Goal: Check status: Check status

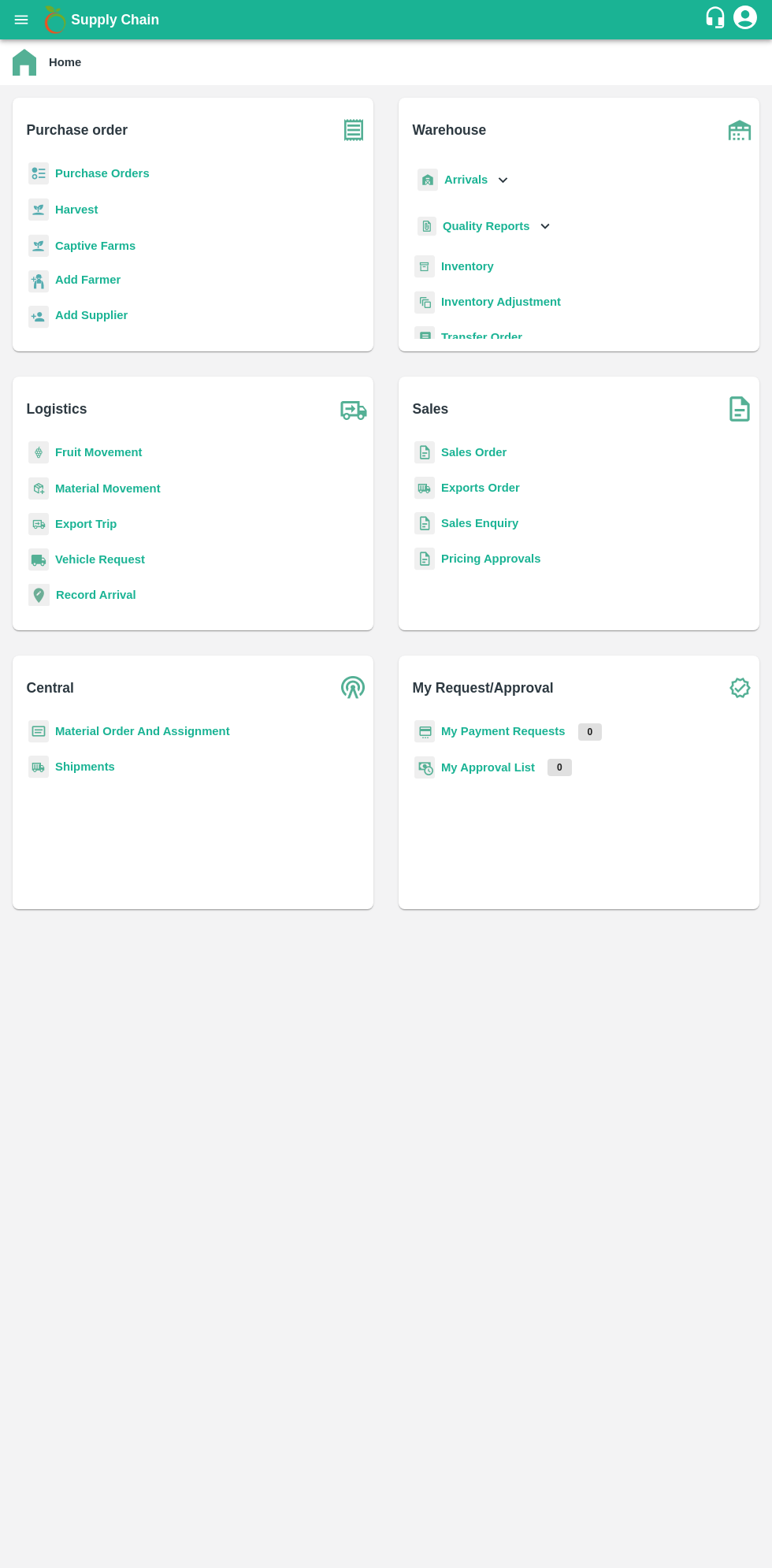
click at [26, 19] on icon "open drawer" at bounding box center [21, 18] width 14 height 9
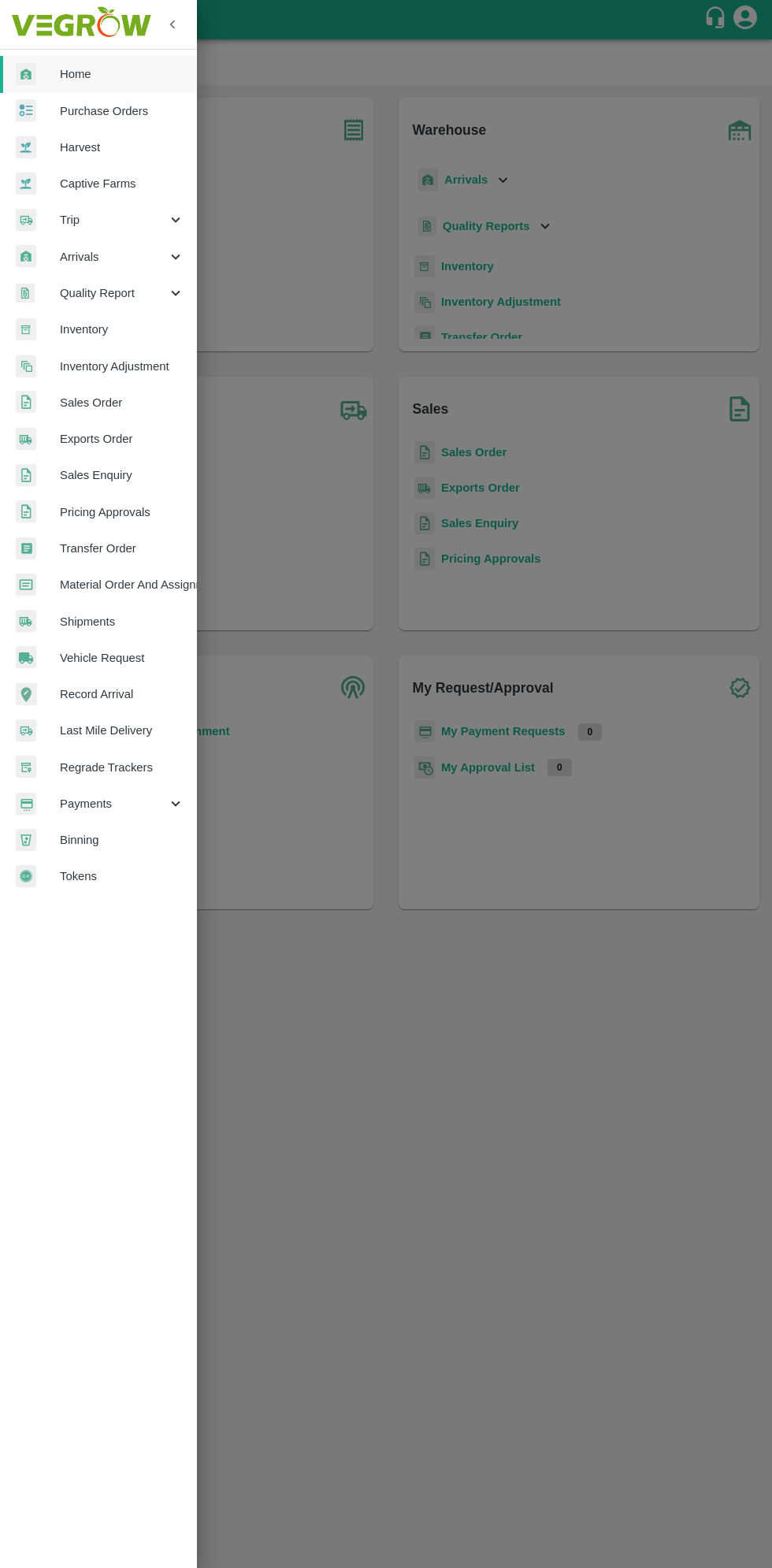
click at [78, 255] on span "Arrivals" at bounding box center [113, 257] width 108 height 17
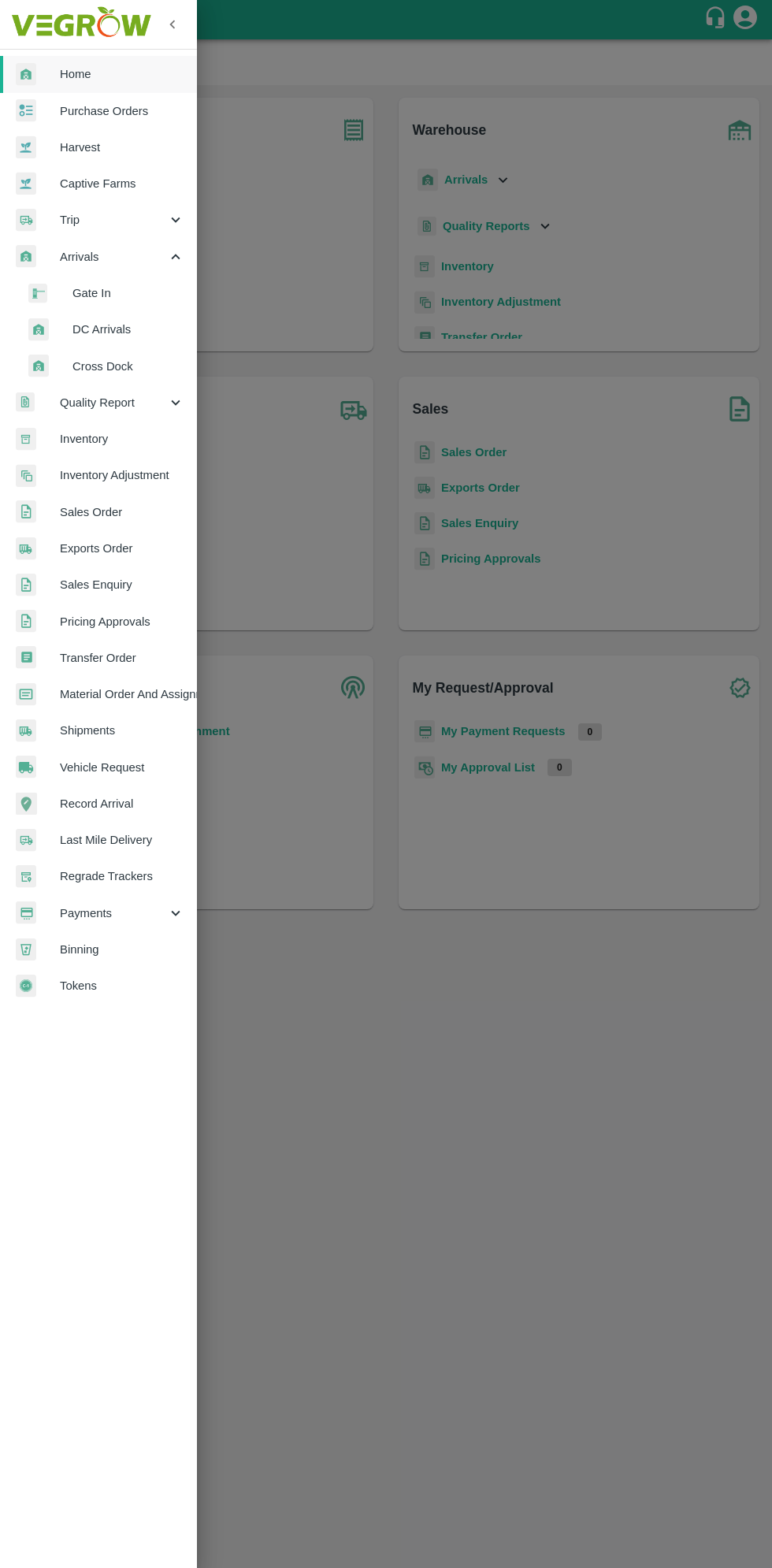
click at [77, 336] on span "DC Arrivals" at bounding box center [128, 329] width 111 height 17
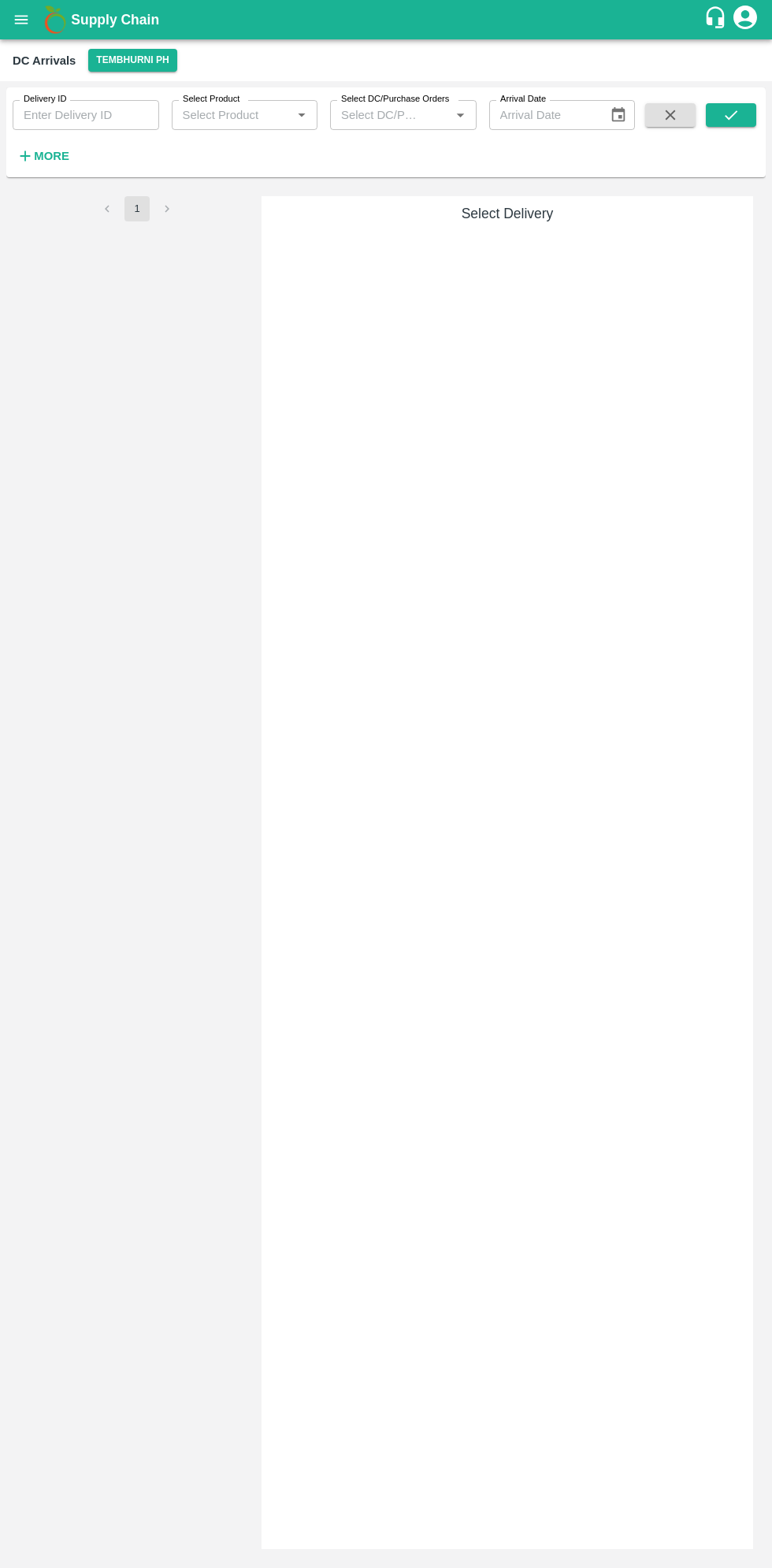
click at [20, 24] on icon "open drawer" at bounding box center [21, 19] width 17 height 17
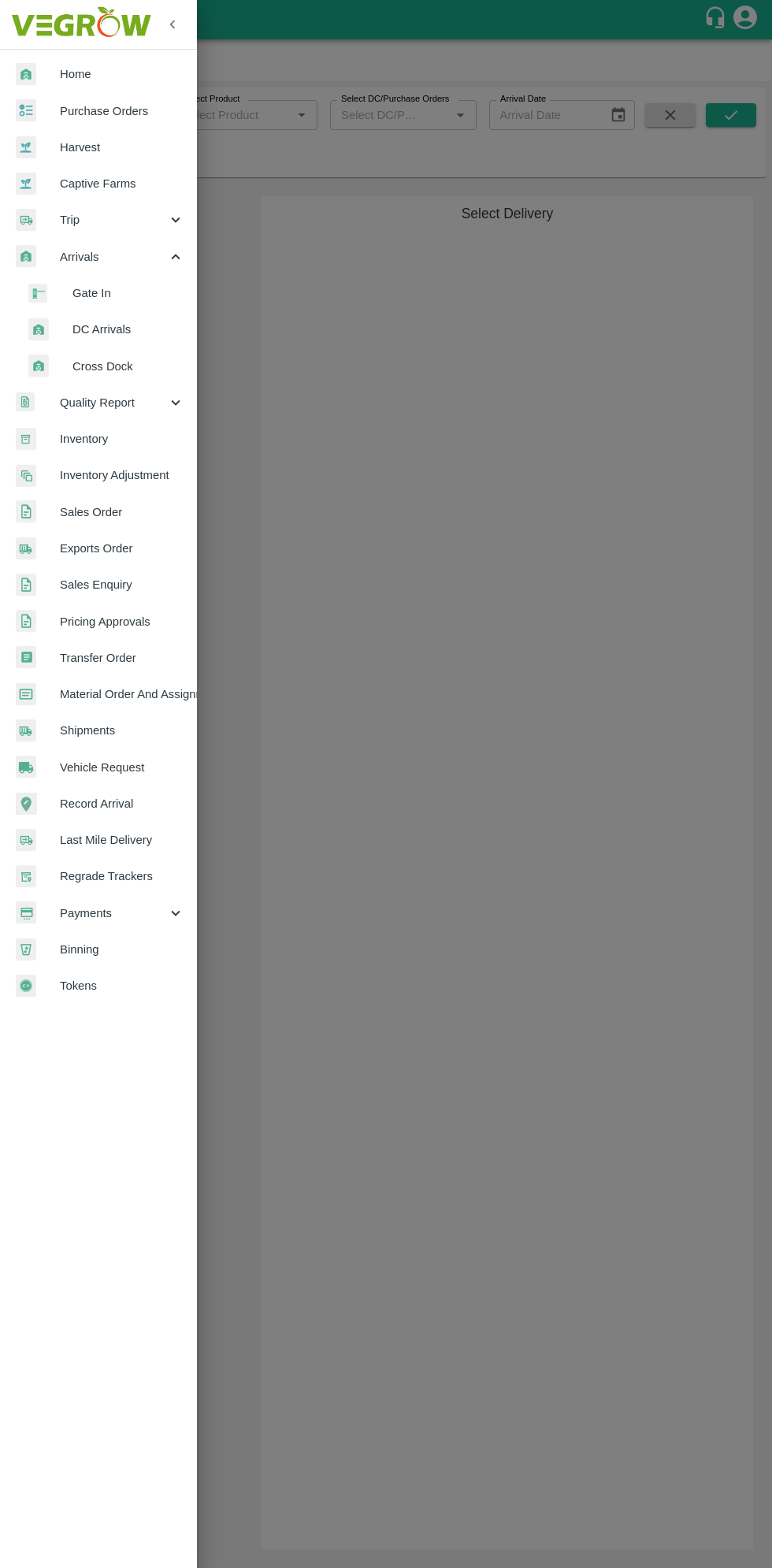
click at [79, 256] on span "Arrivals" at bounding box center [113, 257] width 108 height 17
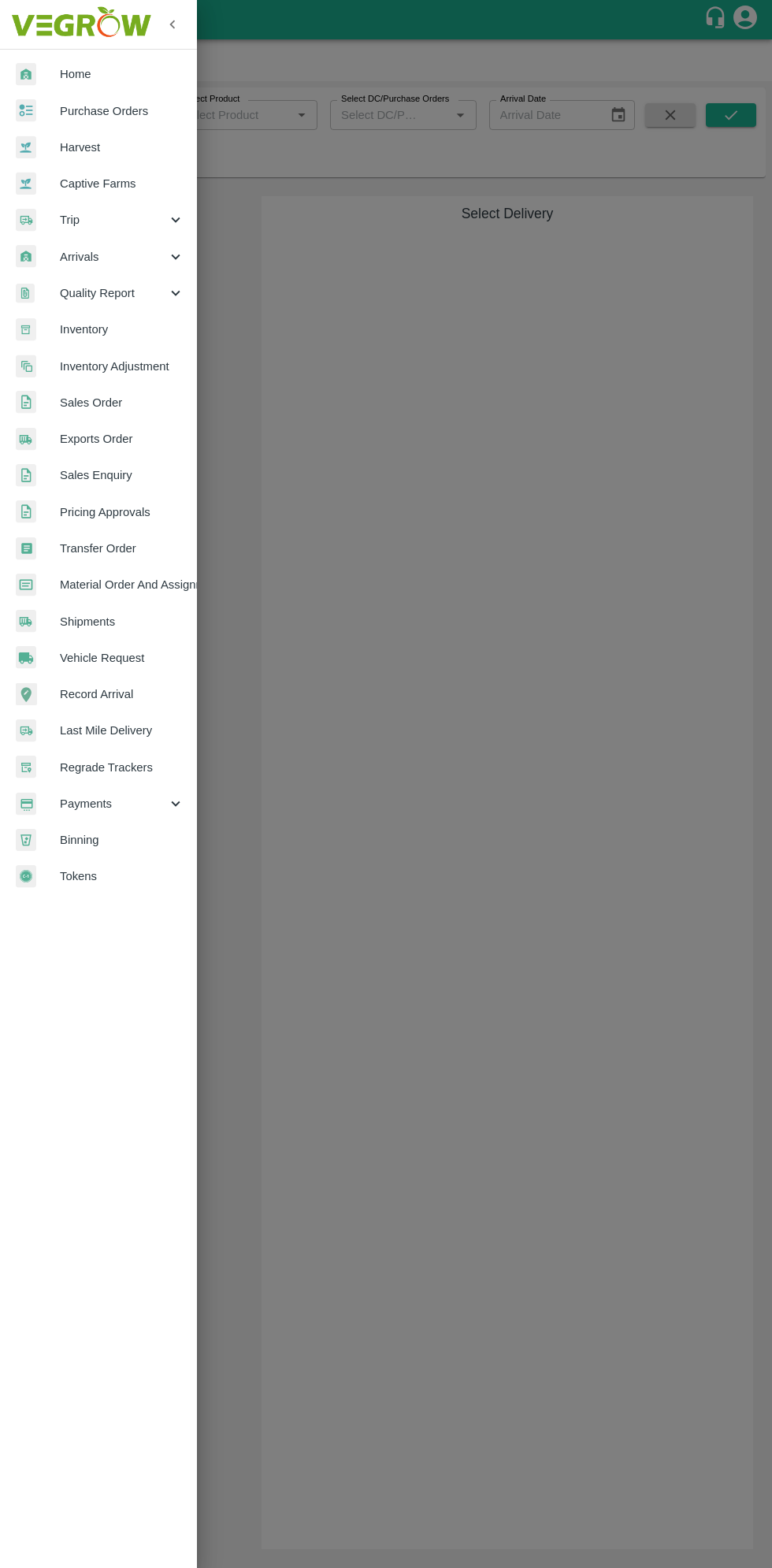
click at [70, 275] on div "Quality Report" at bounding box center [98, 293] width 197 height 36
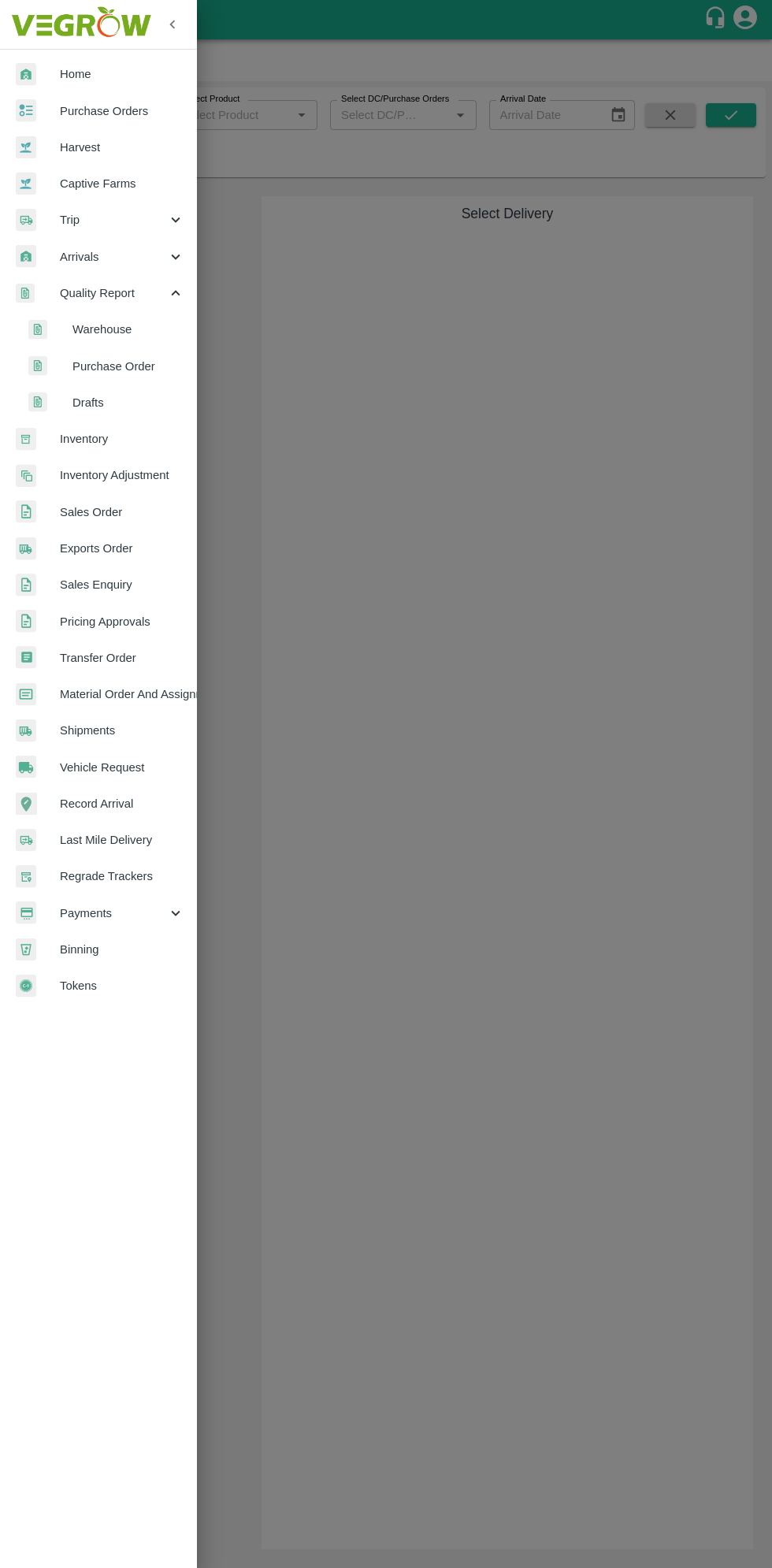
click at [74, 255] on span "Arrivals" at bounding box center [113, 257] width 108 height 17
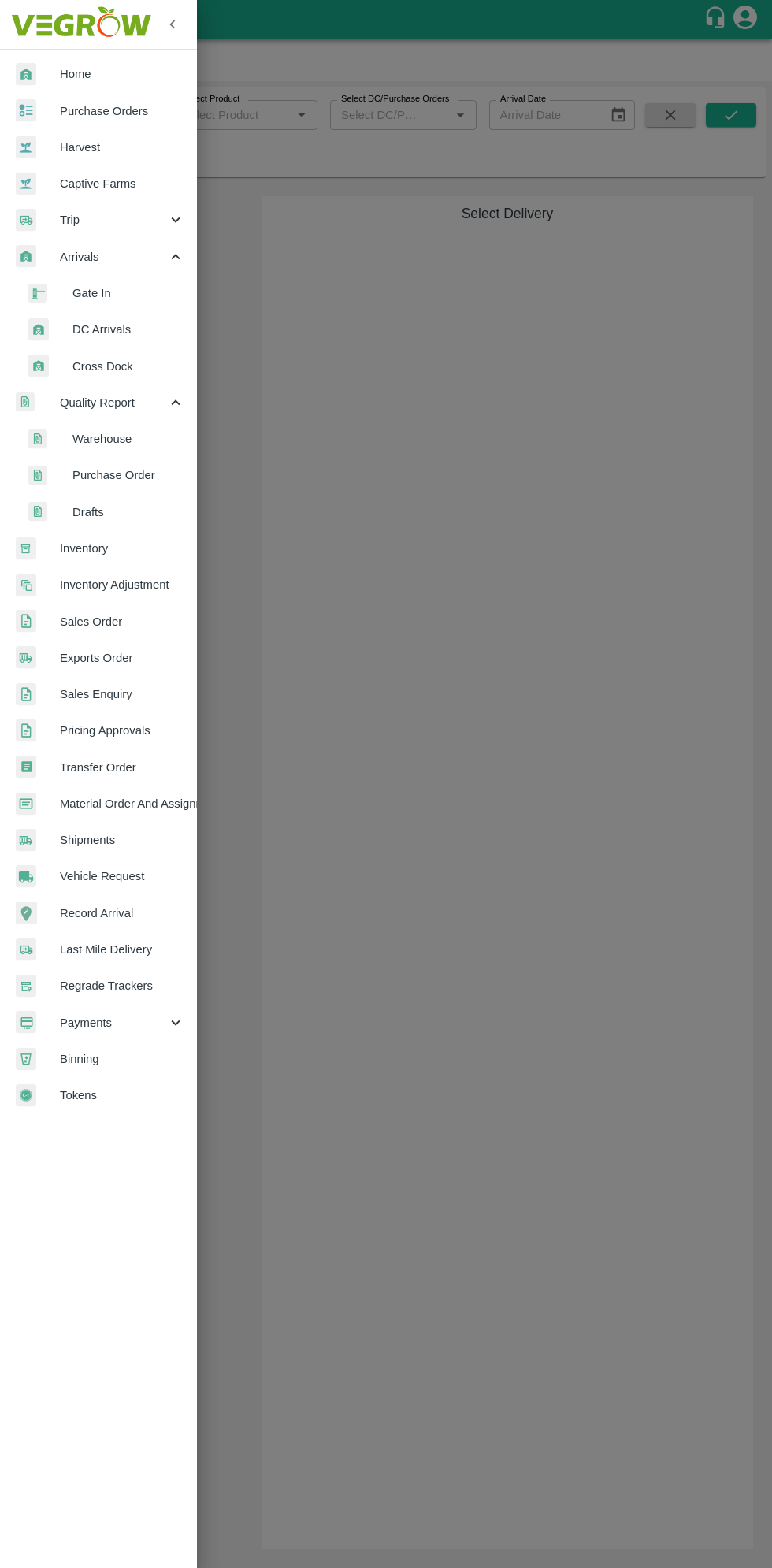
click at [103, 334] on span "DC Arrivals" at bounding box center [128, 329] width 111 height 17
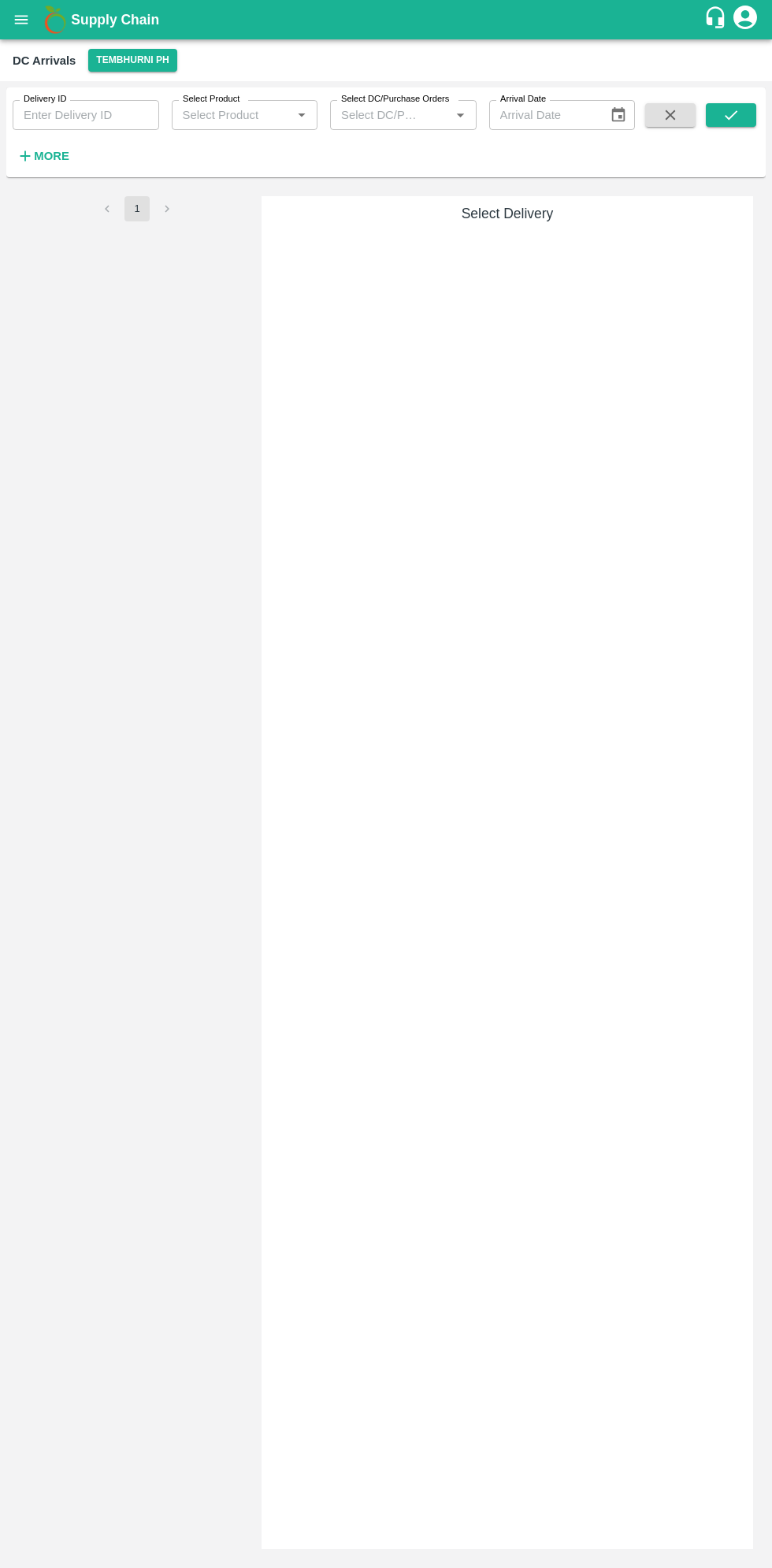
click at [146, 208] on button "1" at bounding box center [137, 208] width 25 height 25
click at [181, 210] on li "pagination navigation" at bounding box center [167, 208] width 30 height 25
click at [93, 212] on li "pagination navigation" at bounding box center [107, 208] width 30 height 25
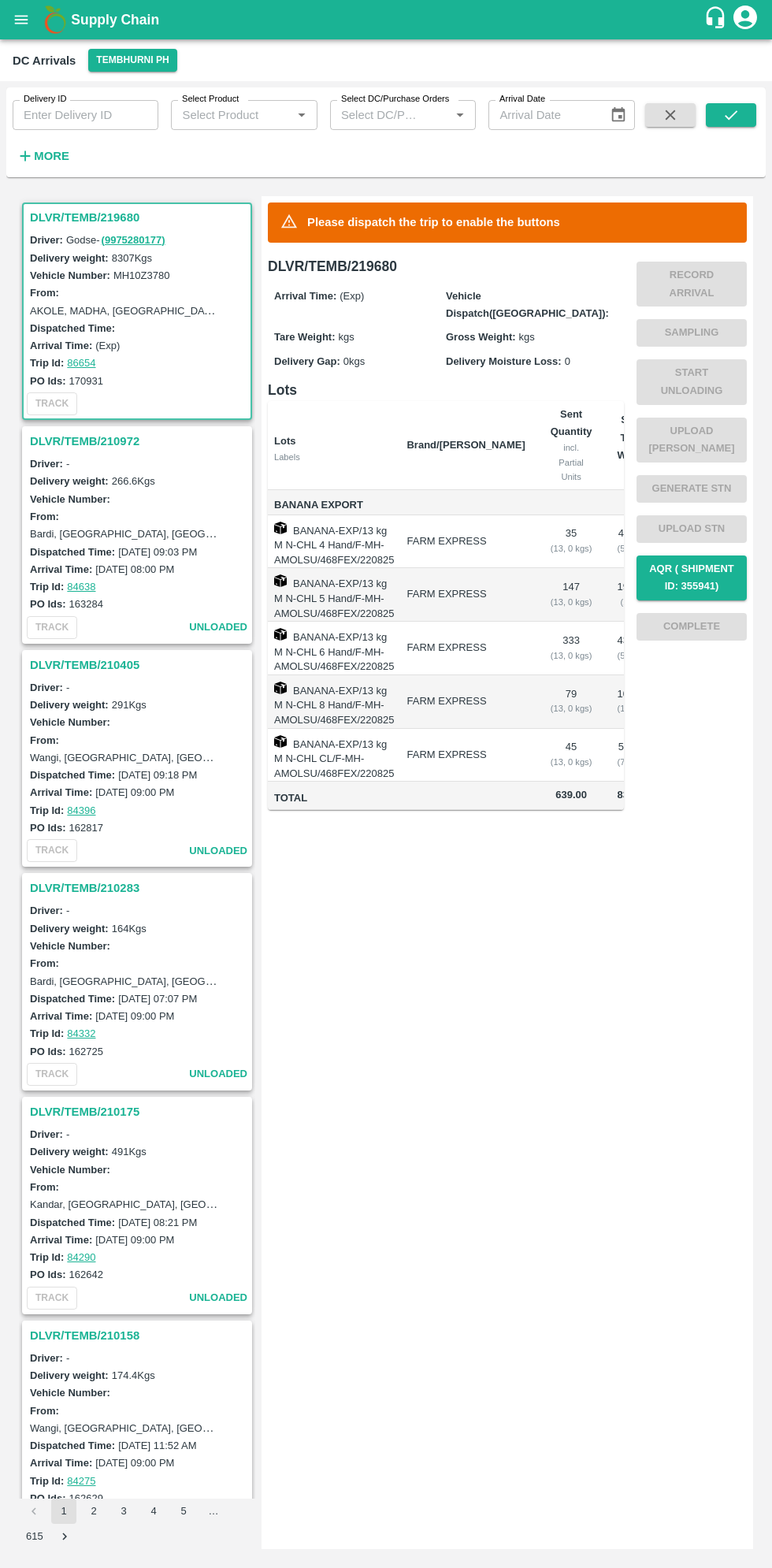
click at [78, 217] on h3 "DLVR/TEMB/219680" at bounding box center [139, 217] width 219 height 20
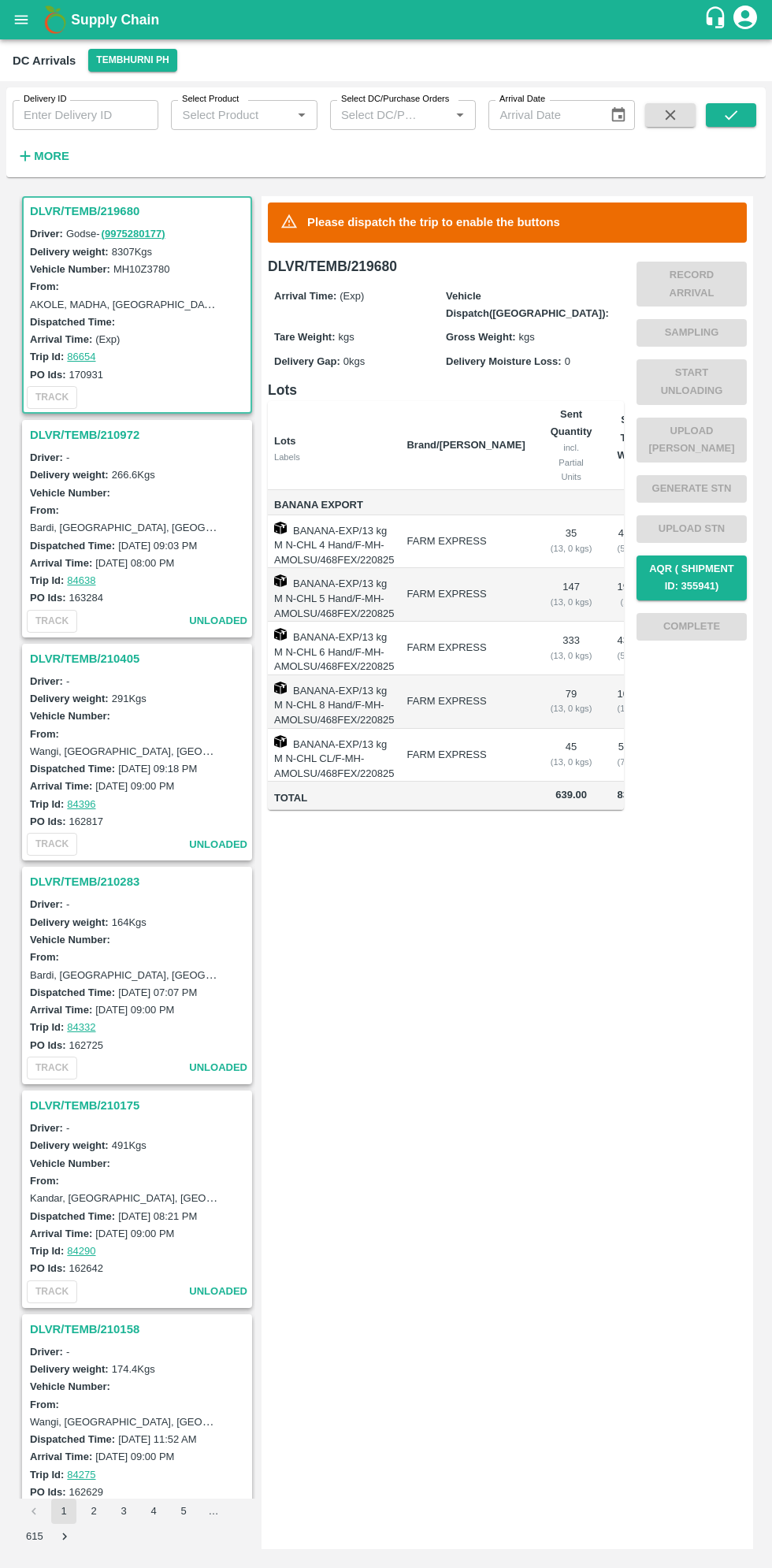
click at [432, 625] on td "FARM EXPRESS" at bounding box center [465, 647] width 143 height 53
click at [699, 280] on div "Record Arrival Sampling Start Unloading Upload Tare Weight Generate STN Upload …" at bounding box center [692, 451] width 110 height 392
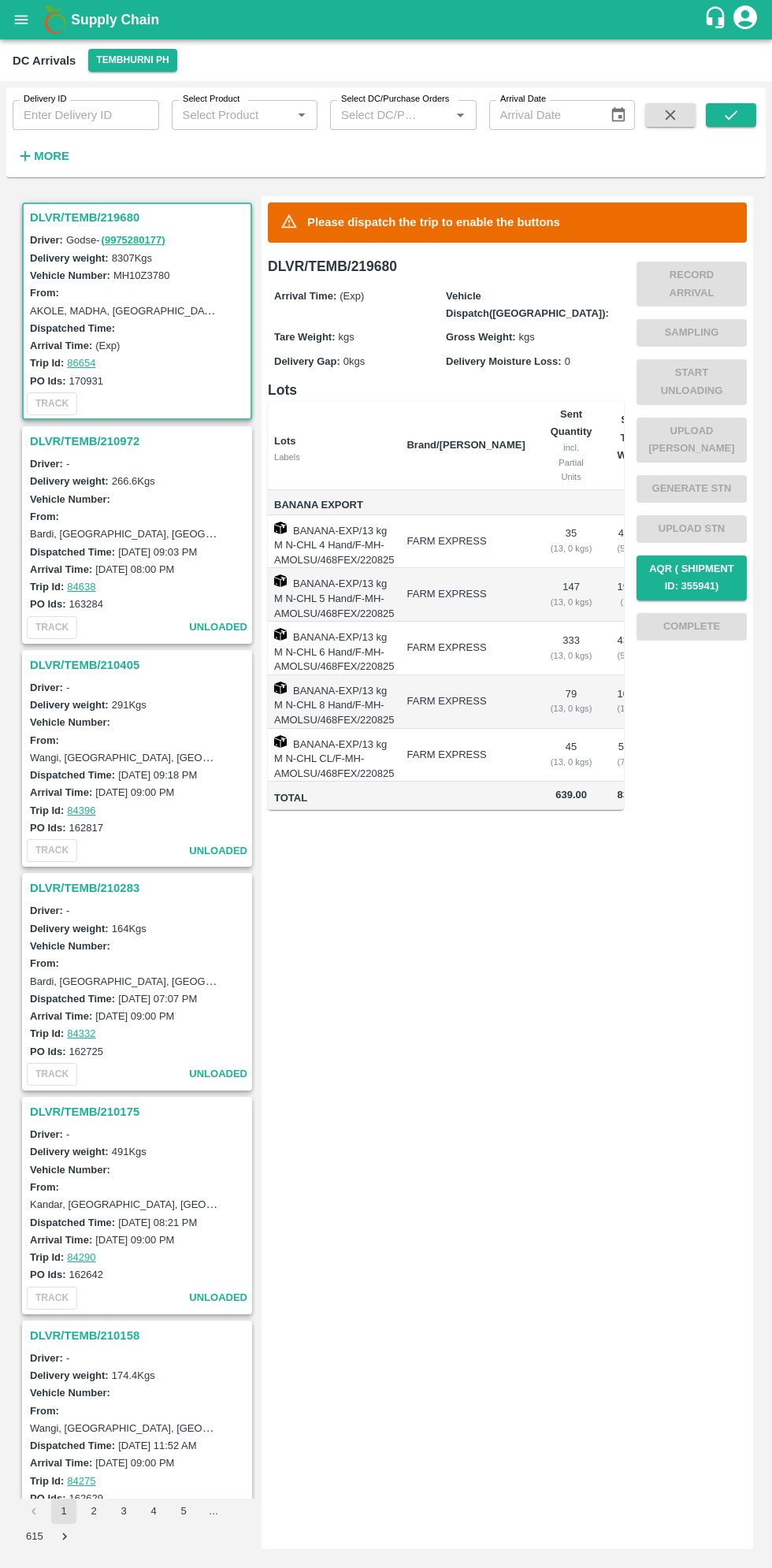
click at [80, 217] on h3 "DLVR/TEMB/219680" at bounding box center [139, 217] width 219 height 20
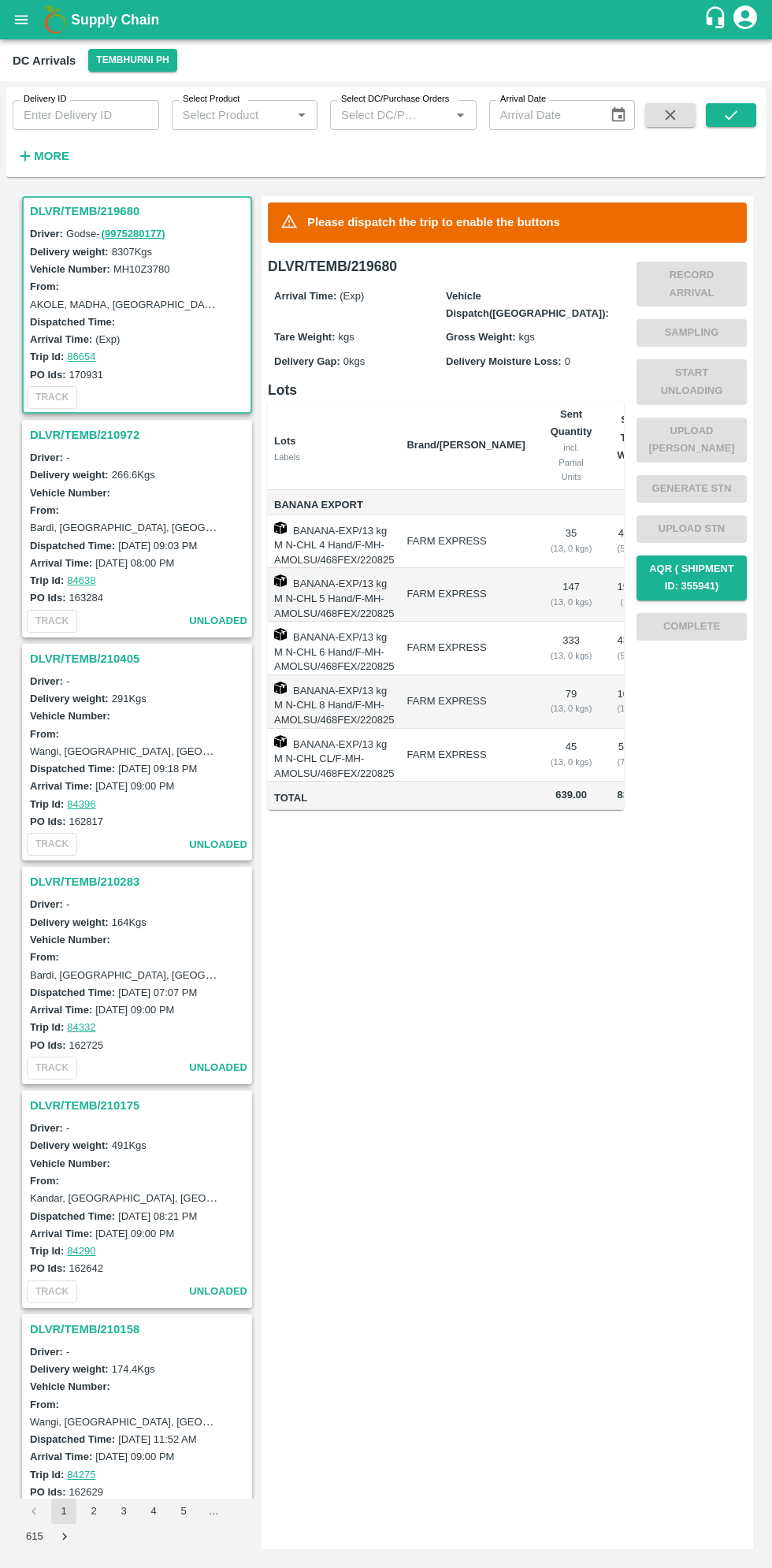
click at [94, 216] on h3 "DLVR/TEMB/219680" at bounding box center [139, 210] width 219 height 20
click at [410, 676] on td "FARM EXPRESS" at bounding box center [465, 702] width 143 height 53
click at [66, 209] on h3 "DLVR/TEMB/219680" at bounding box center [139, 210] width 219 height 20
